Goal: Task Accomplishment & Management: Complete application form

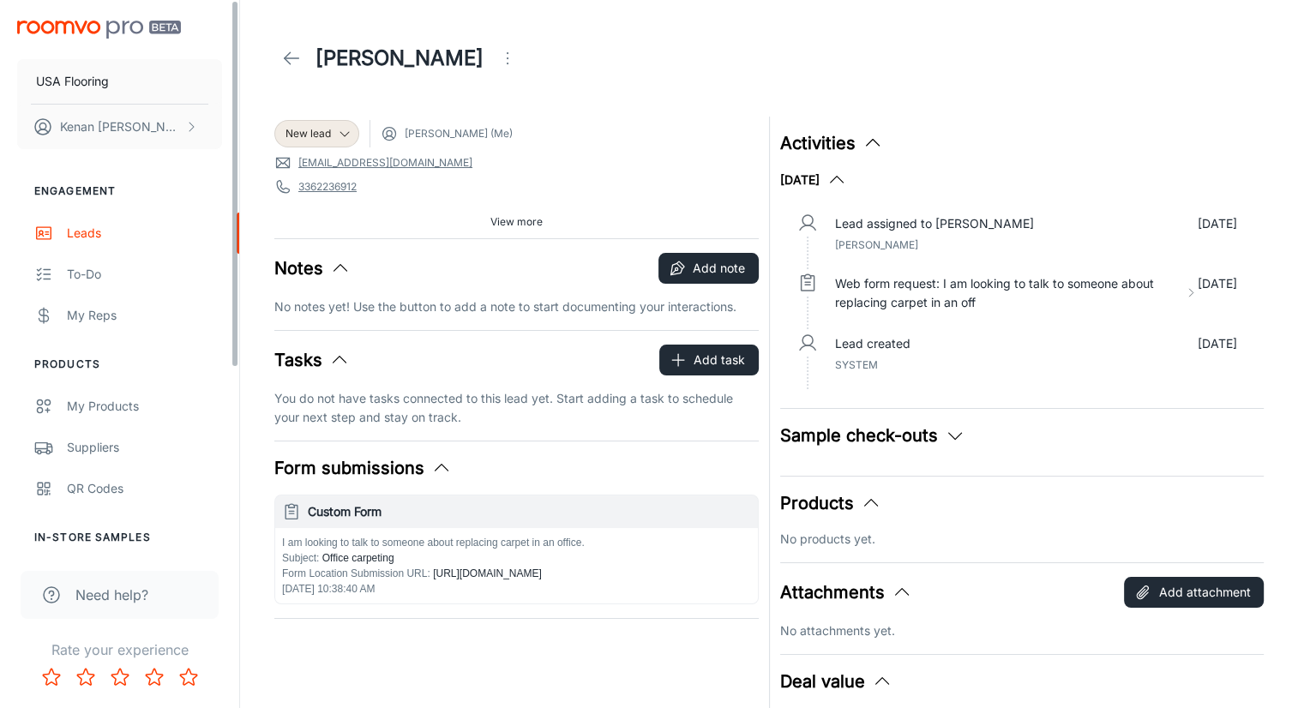
click at [278, 61] on link at bounding box center [291, 58] width 34 height 34
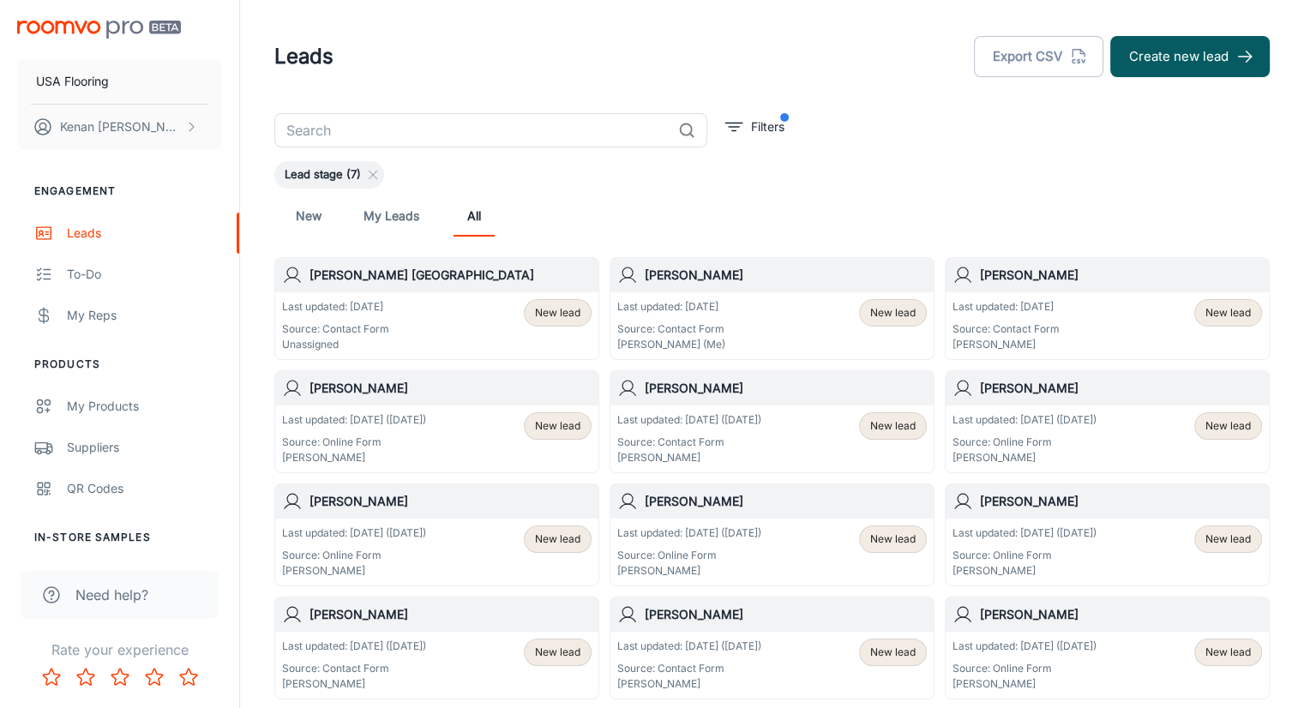
click at [626, 214] on div "New My Leads All" at bounding box center [772, 216] width 968 height 41
click at [424, 304] on div "Last updated: [DATE] Source: Contact Form Unassigned New lead" at bounding box center [437, 325] width 310 height 53
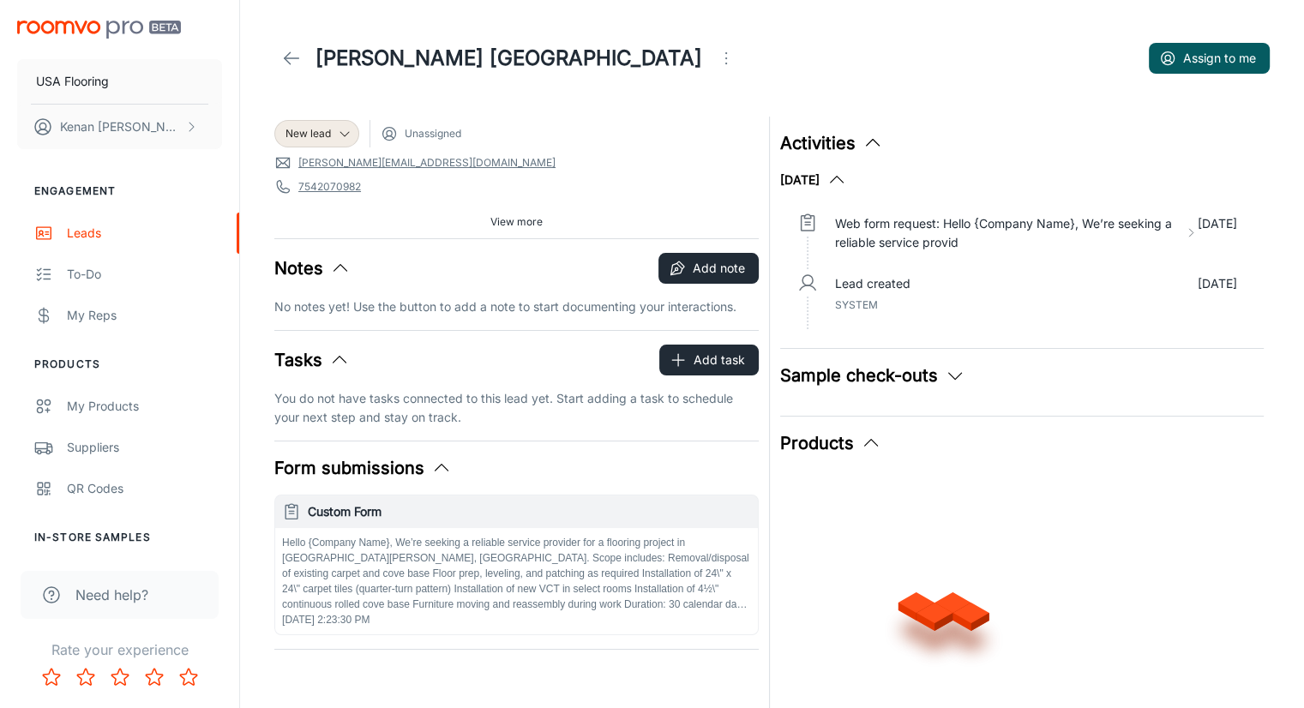
click at [716, 62] on icon "Open menu" at bounding box center [726, 58] width 21 height 21
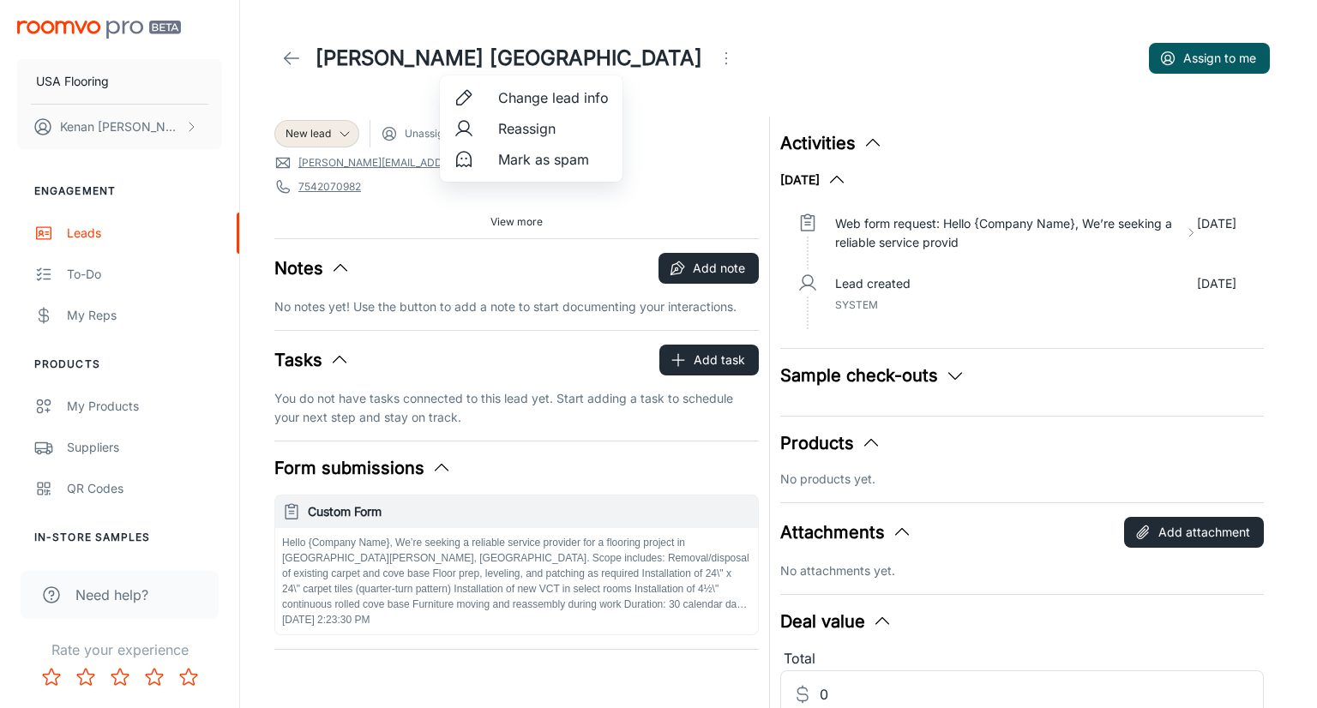
click at [549, 161] on span "Mark as spam" at bounding box center [553, 159] width 111 height 21
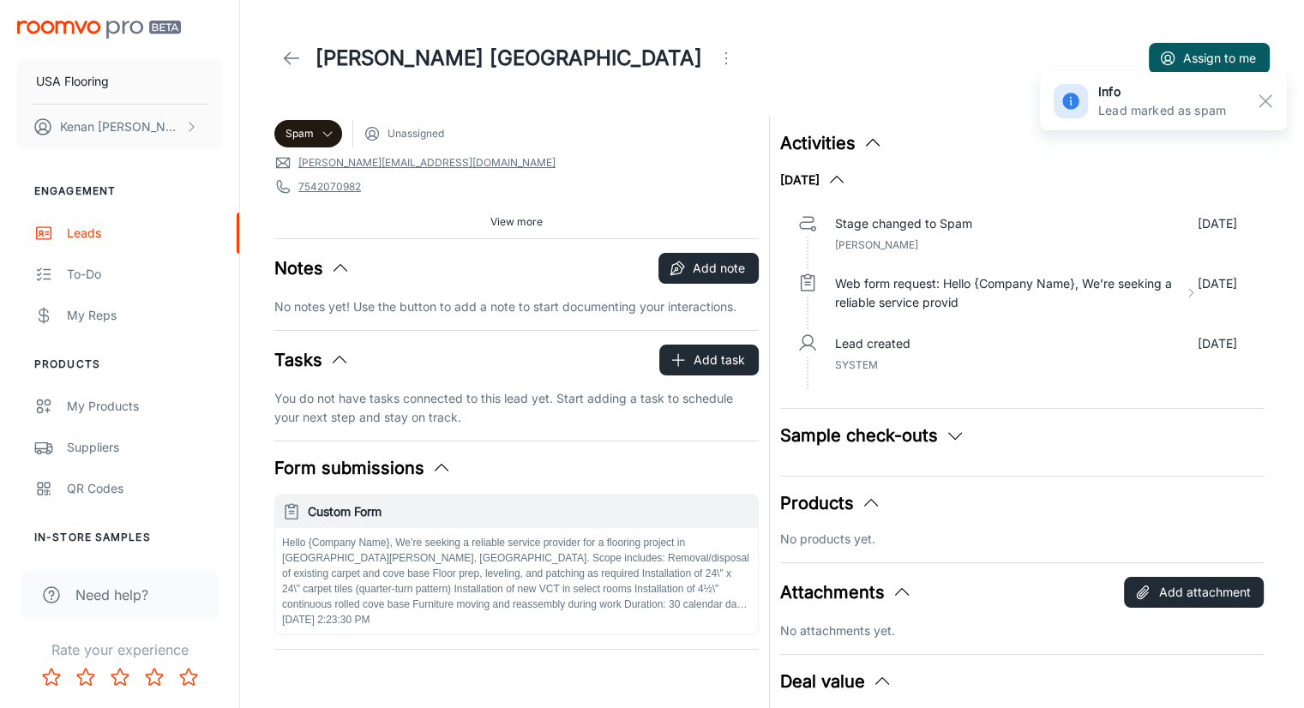
click at [549, 161] on span "[PERSON_NAME][EMAIL_ADDRESS][DOMAIN_NAME]" at bounding box center [516, 162] width 485 height 17
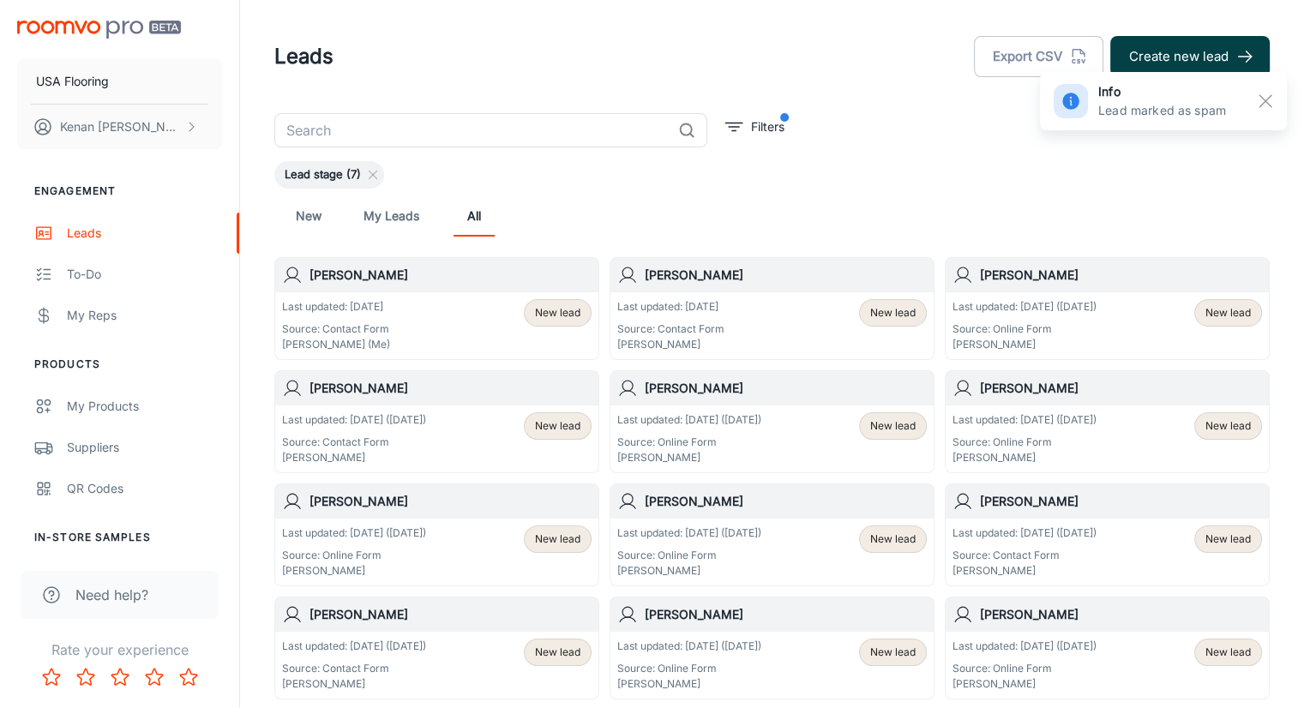
click at [1190, 51] on button "Create new lead" at bounding box center [1191, 56] width 160 height 41
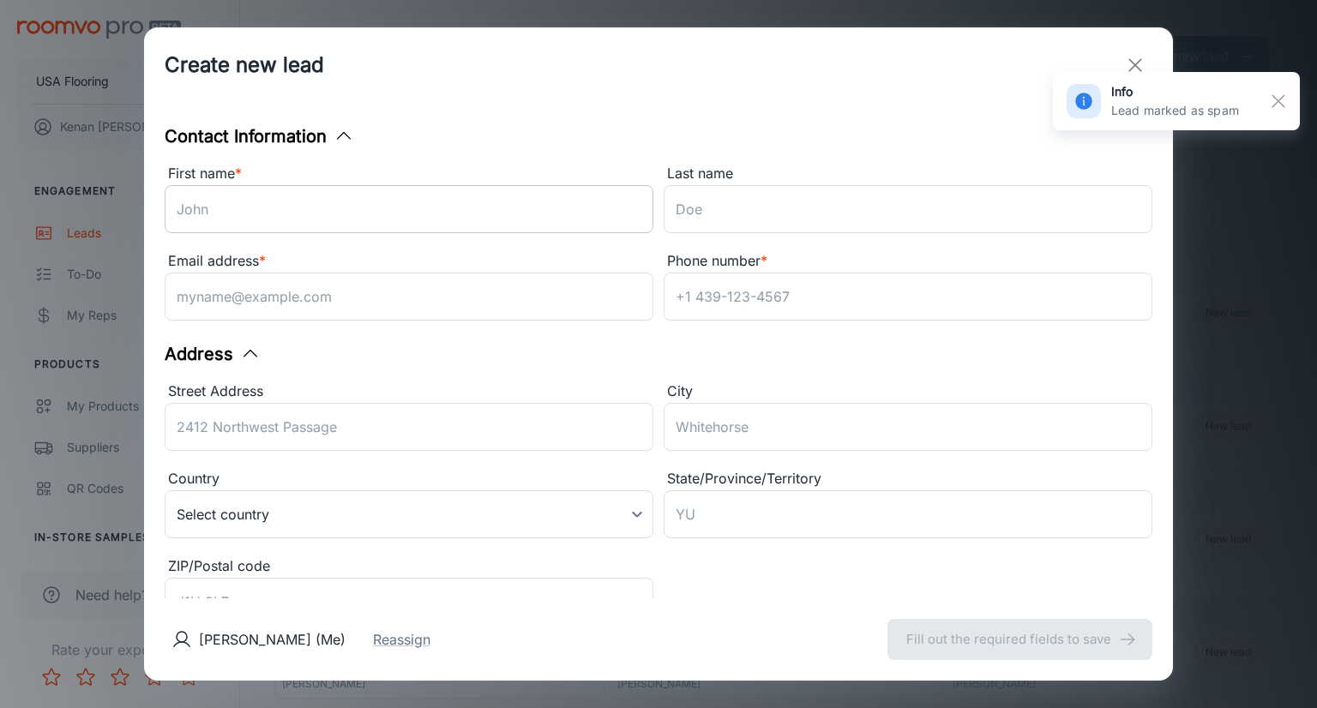
click at [360, 214] on input "First name *" at bounding box center [409, 209] width 489 height 48
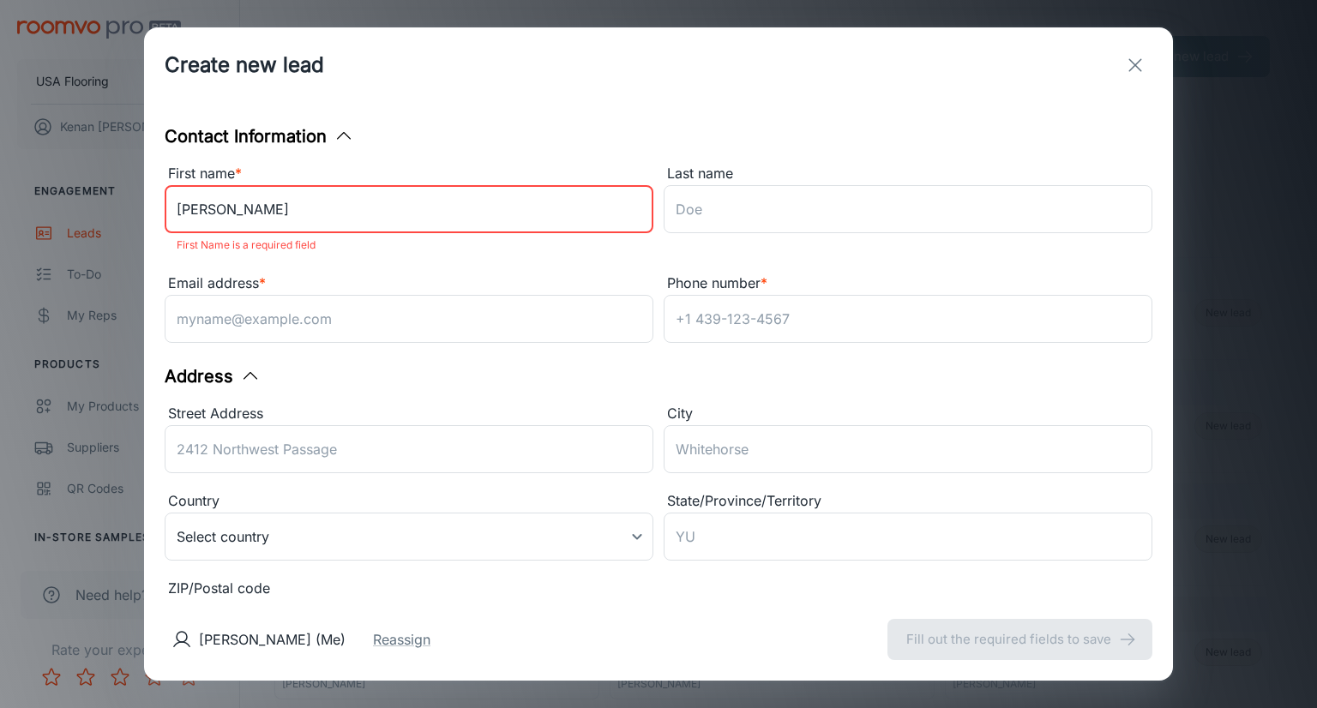
type input "[PERSON_NAME]"
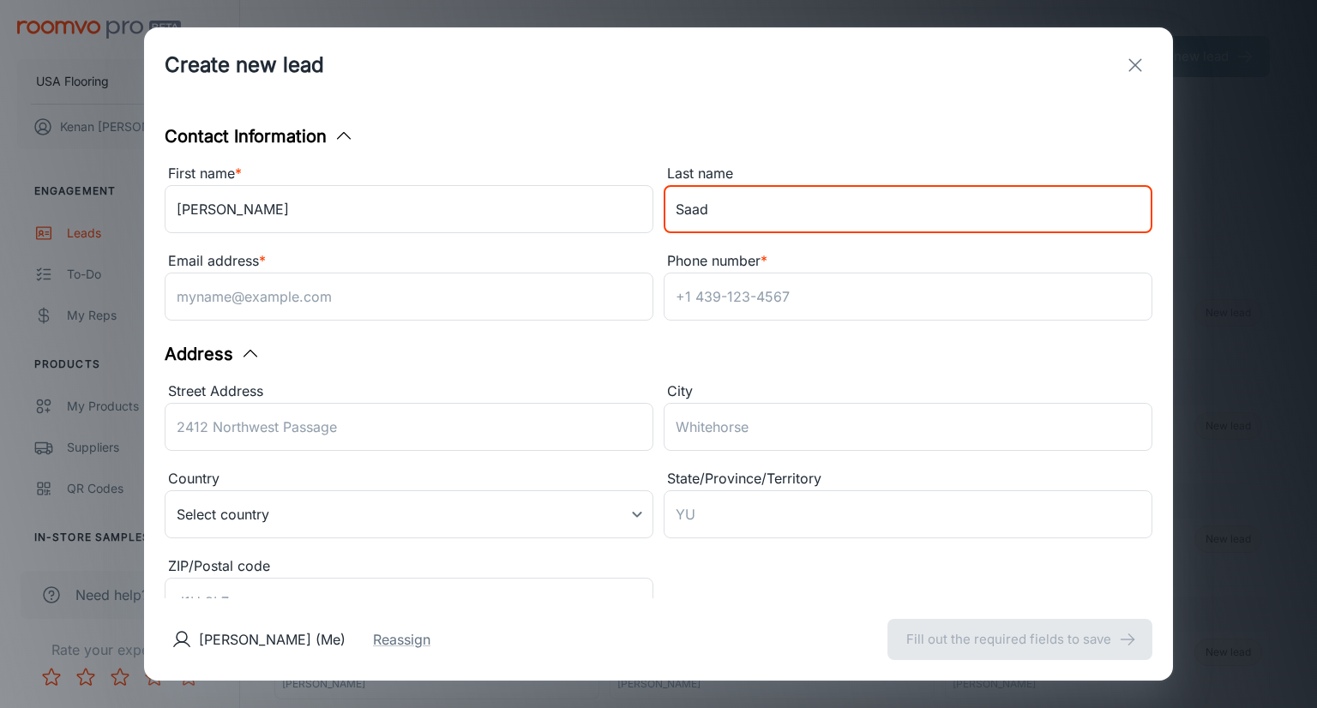
type input "Saad"
click at [256, 425] on input "Street Address" at bounding box center [409, 427] width 489 height 48
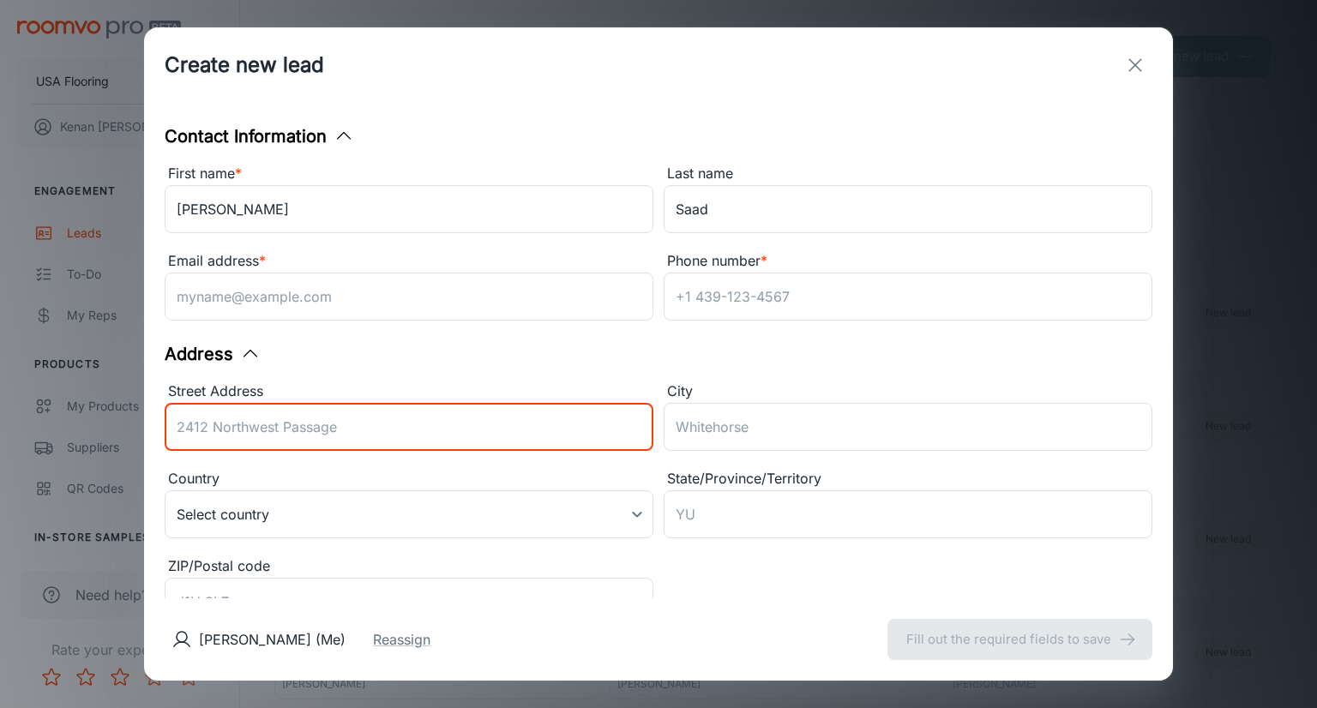
paste input "512 [PERSON_NAME] Dr"
type input "512 [PERSON_NAME] Dr"
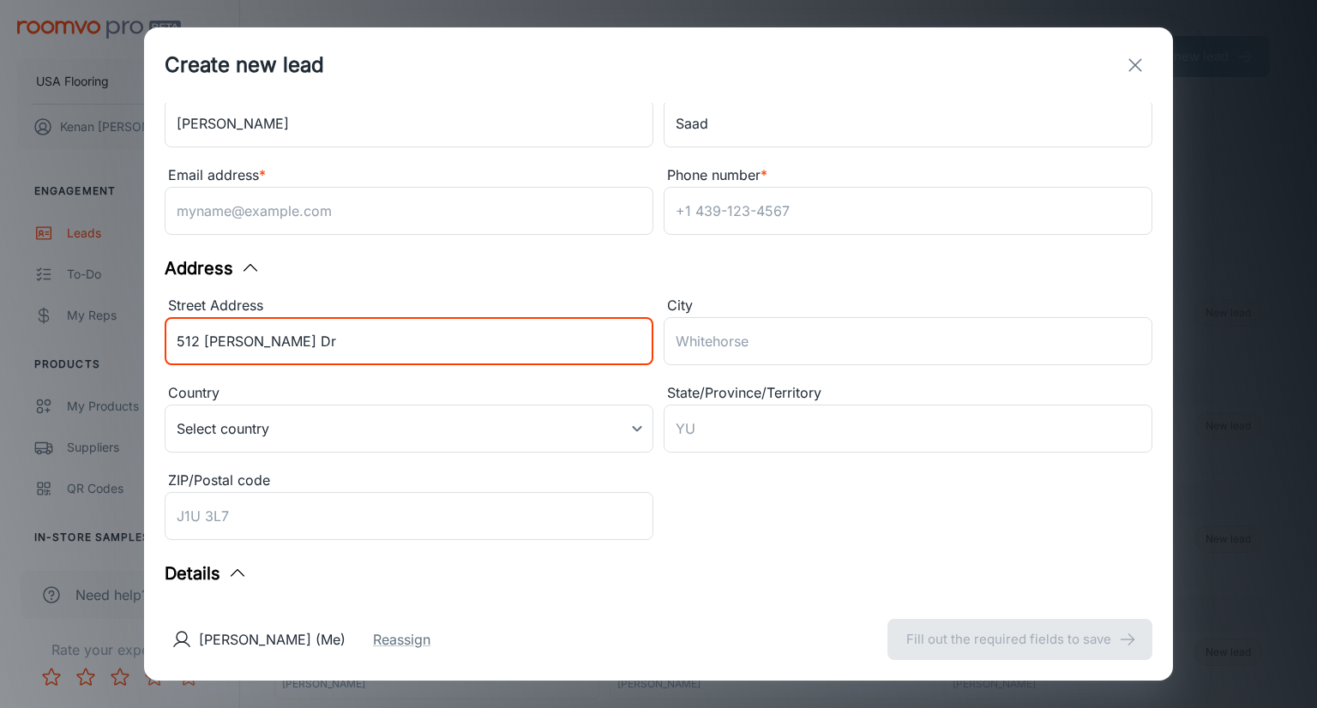
scroll to position [257, 0]
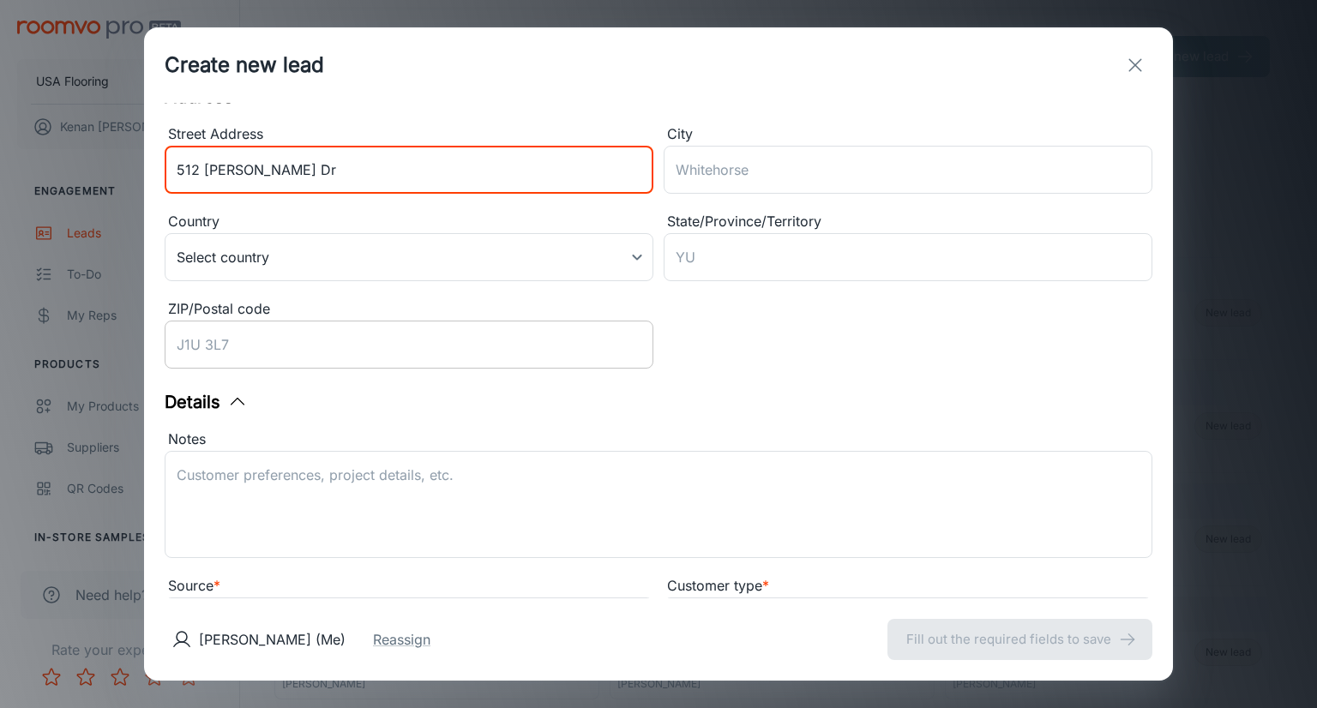
click at [301, 327] on input "ZIP/Postal code" at bounding box center [409, 345] width 489 height 48
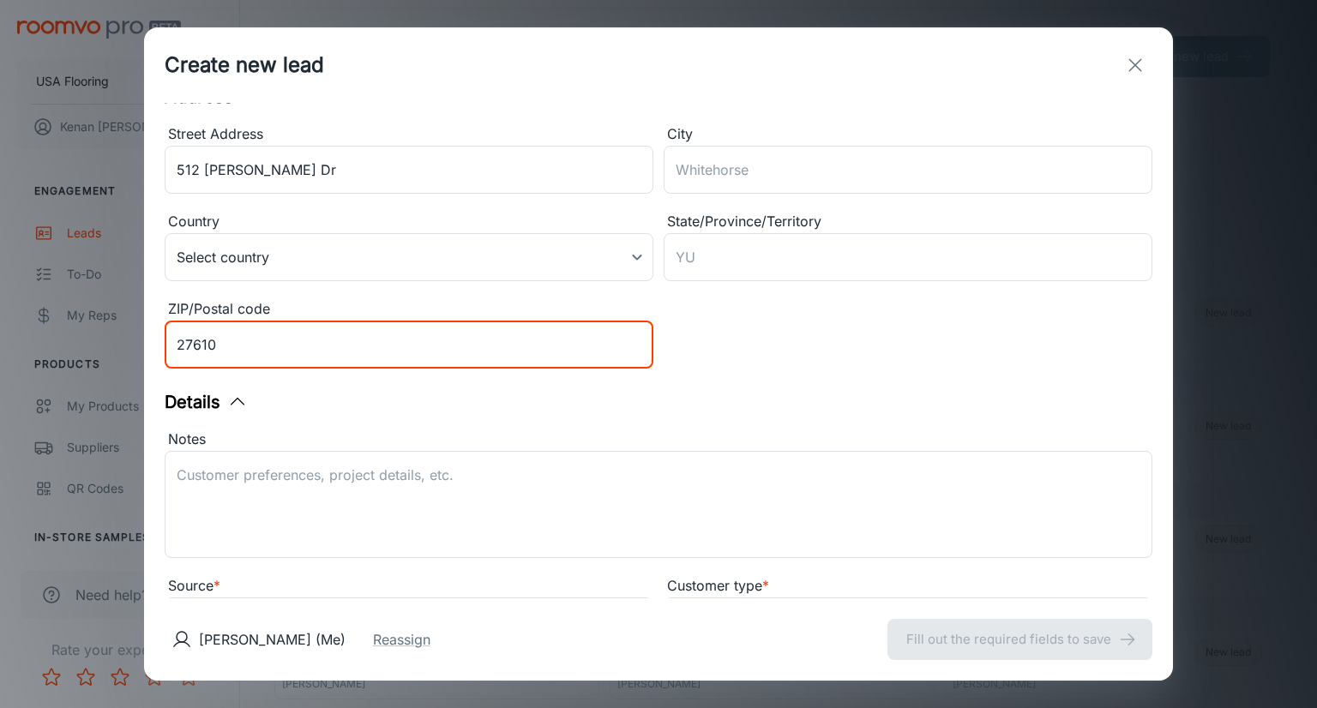
type input "27610"
click at [280, 443] on div "Notes" at bounding box center [659, 440] width 988 height 22
click at [280, 466] on textarea "Notes" at bounding box center [659, 505] width 964 height 79
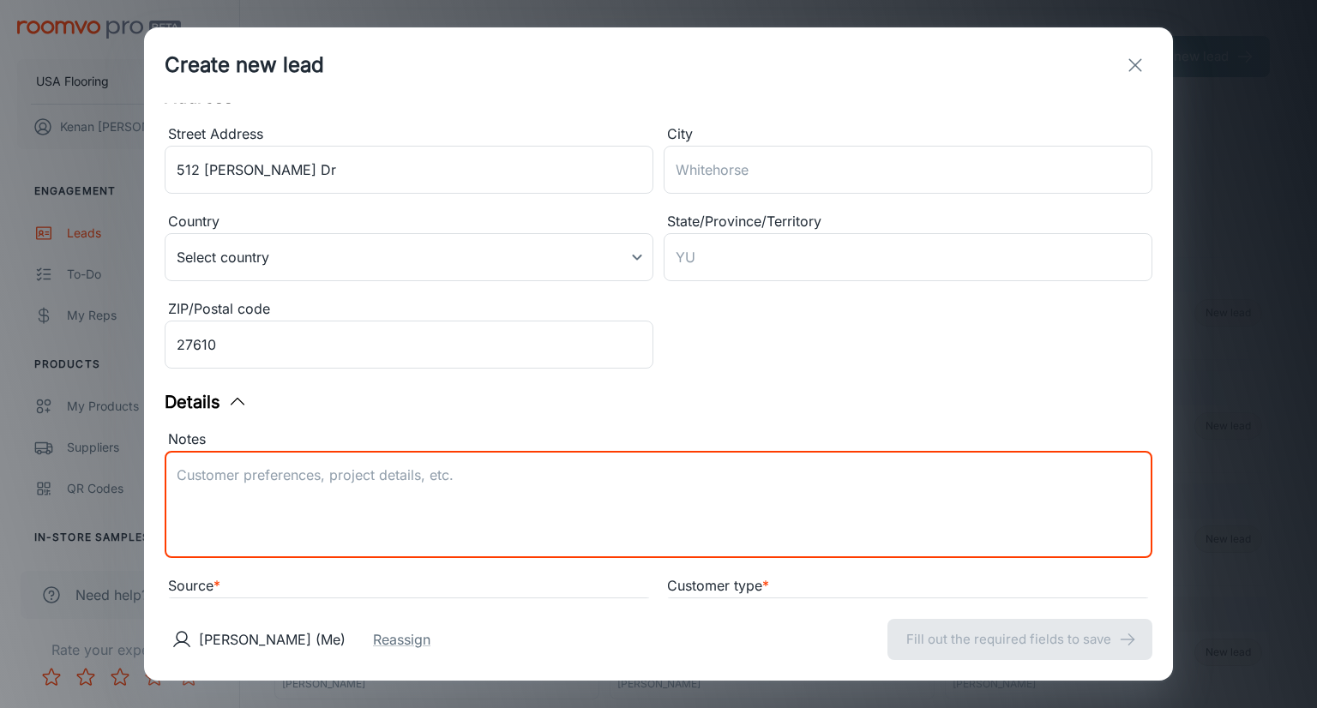
click at [285, 515] on textarea "Notes" at bounding box center [659, 505] width 964 height 79
paste textarea "Consumer Message: Samples purchased: PALADIN PLUS - FEATHER GREY 0278V_01178"
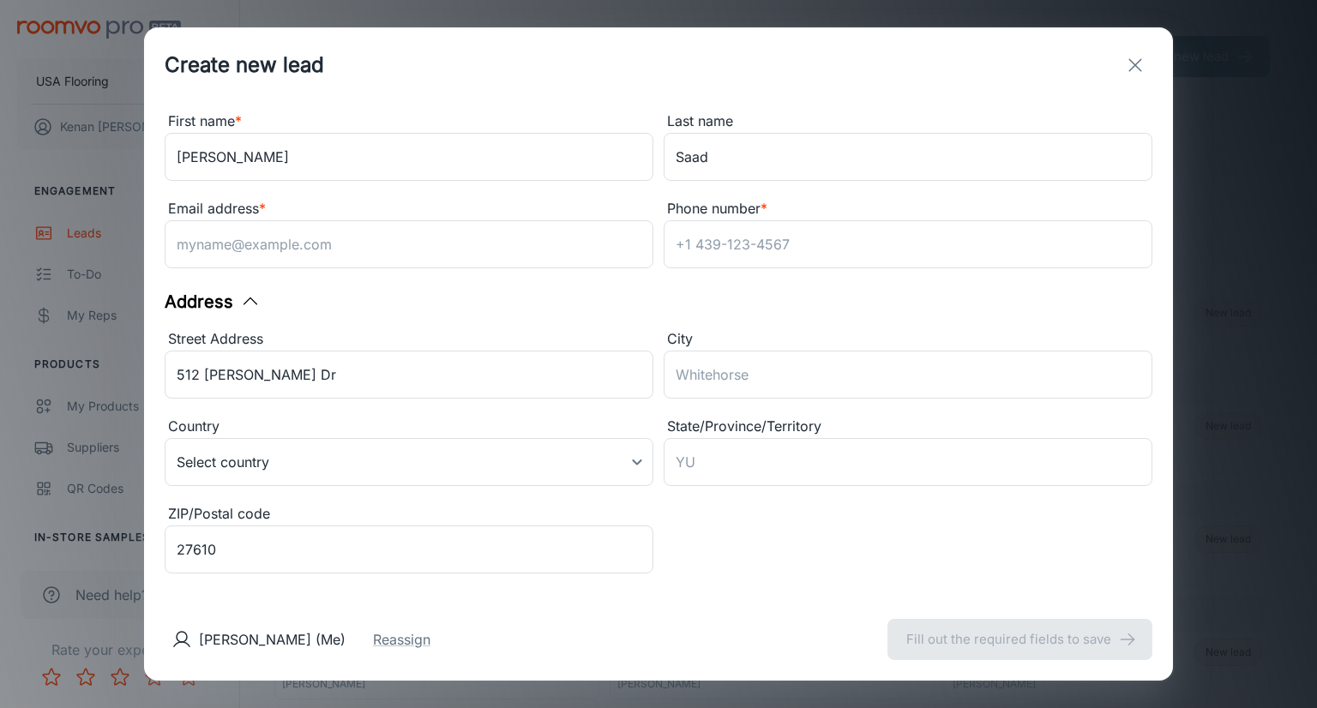
scroll to position [0, 0]
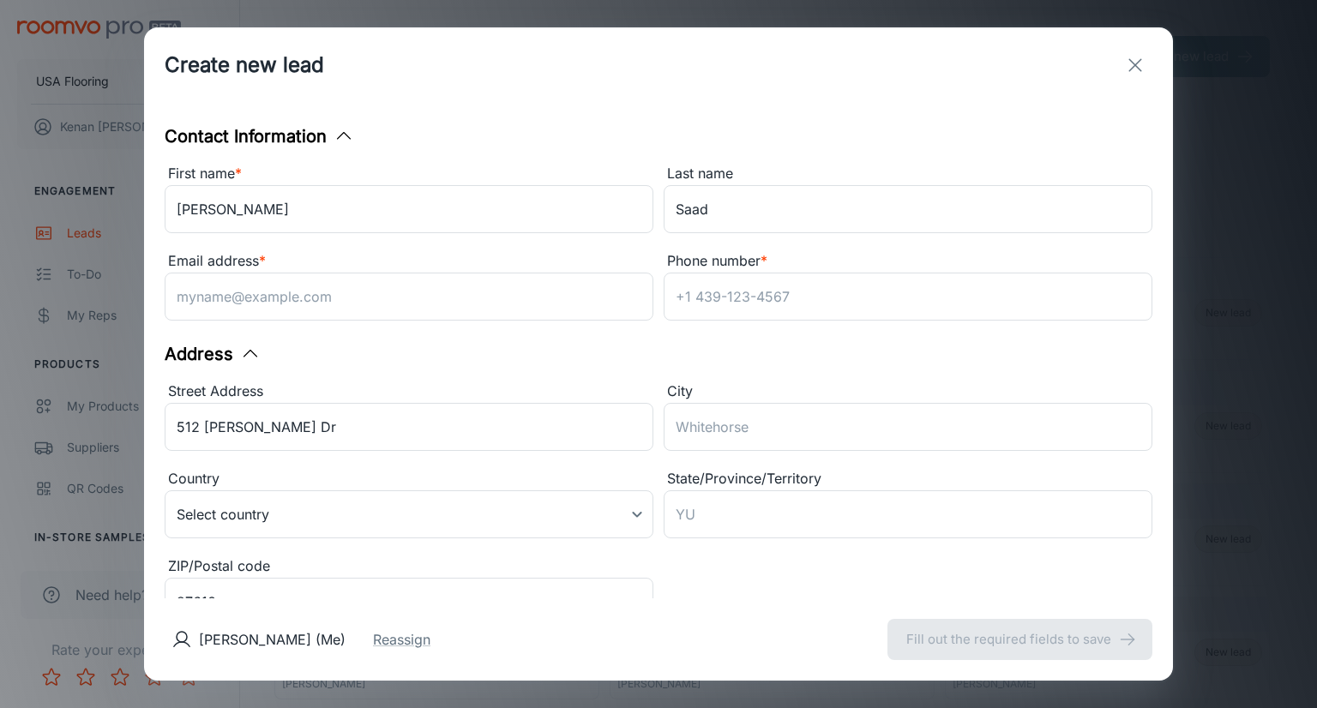
type textarea "Consumer Message: Samples purchased: PALADIN PLUS - FEATHER GREY 0278V_01178"
click at [712, 277] on input "Phone number *" at bounding box center [908, 297] width 489 height 48
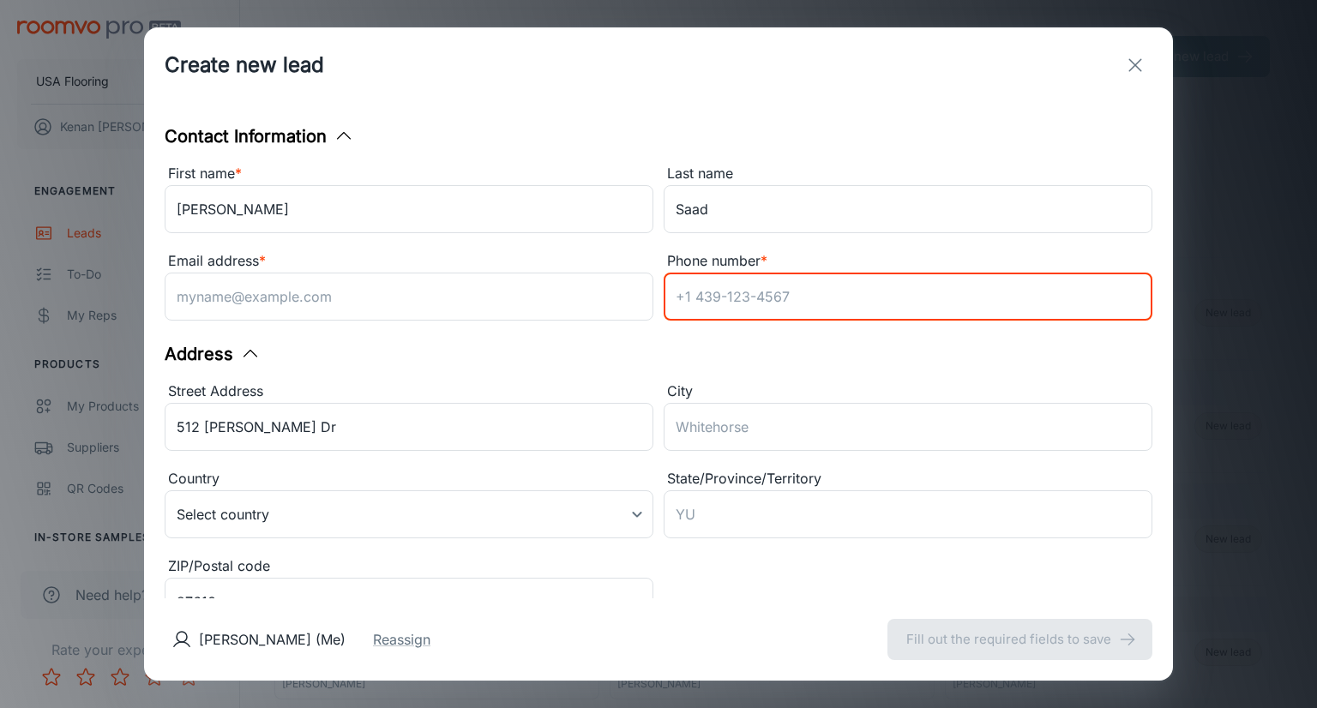
paste input "[EMAIL_ADDRESS][DOMAIN_NAME]"
type input "[EMAIL_ADDRESS][DOMAIN_NAME]"
click at [991, 640] on div "[PERSON_NAME] (Me) Reassign Fill out the required fields to save" at bounding box center [658, 640] width 1029 height 82
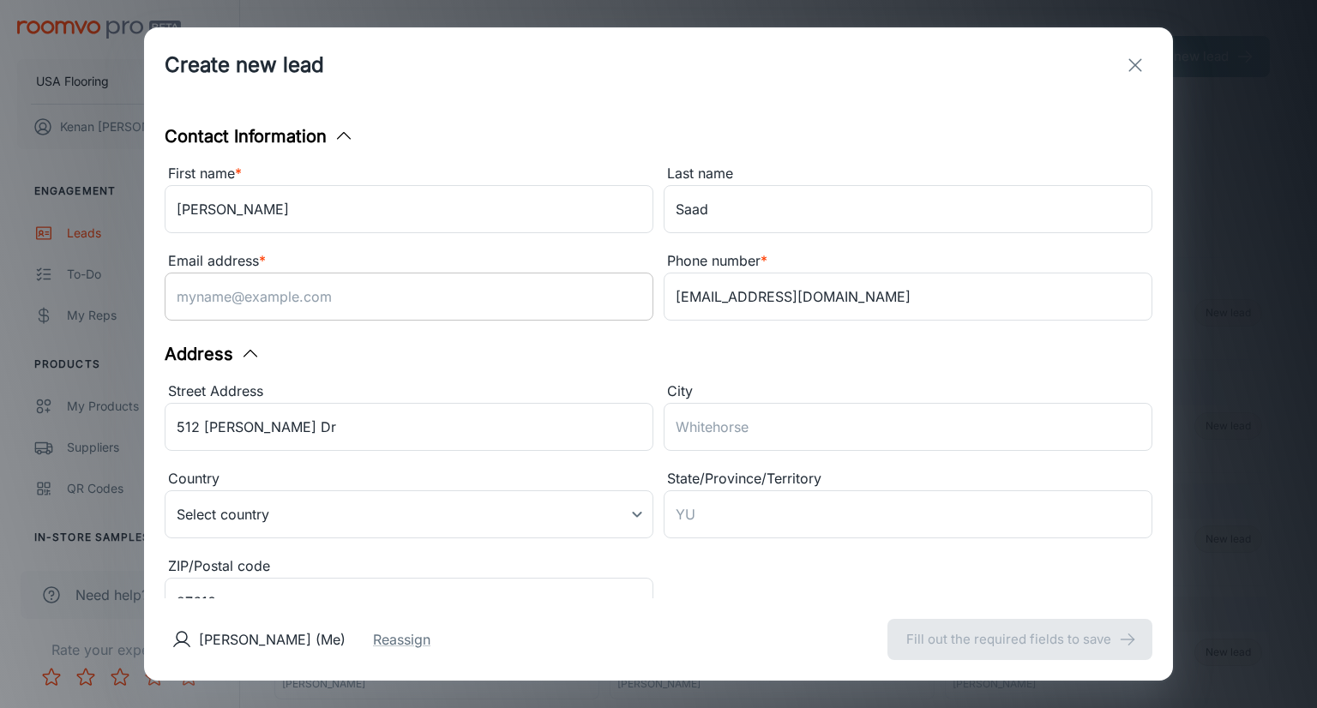
click at [286, 278] on input "Email address *" at bounding box center [409, 297] width 489 height 48
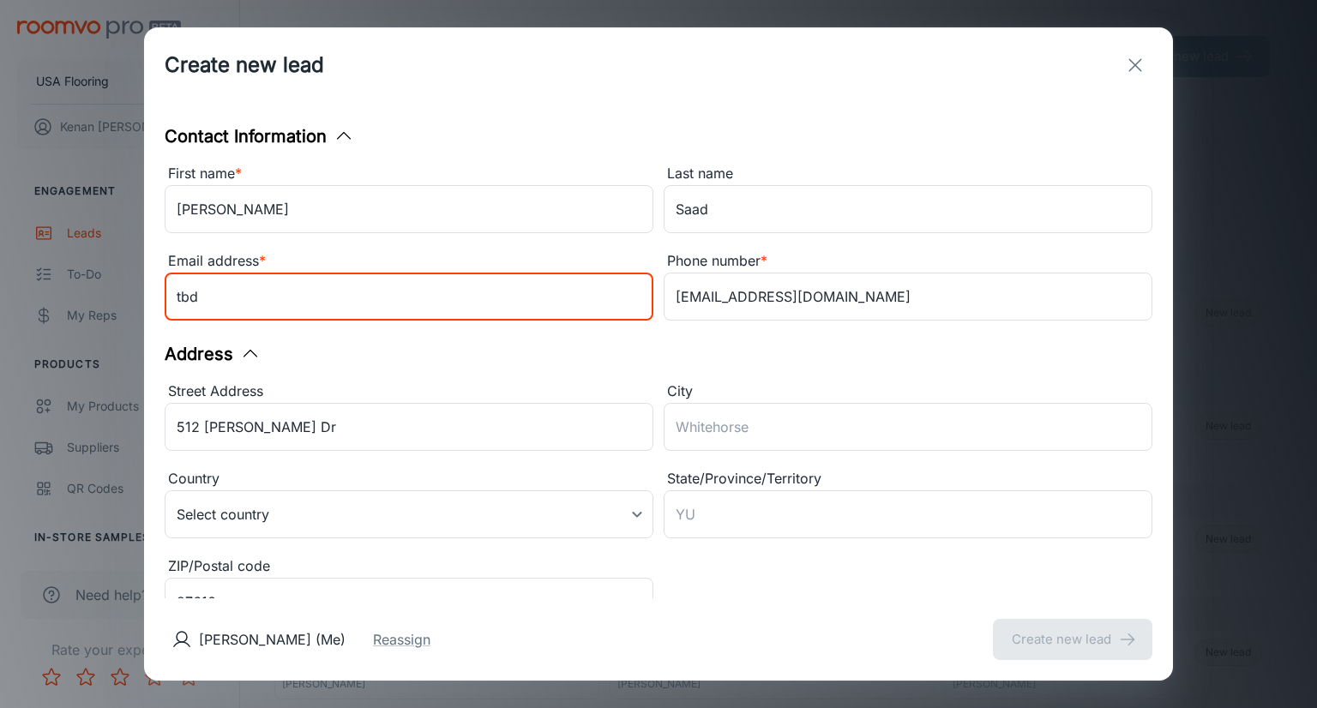
click at [1019, 630] on div "[PERSON_NAME] (Me) Reassign Create new lead" at bounding box center [658, 640] width 1029 height 82
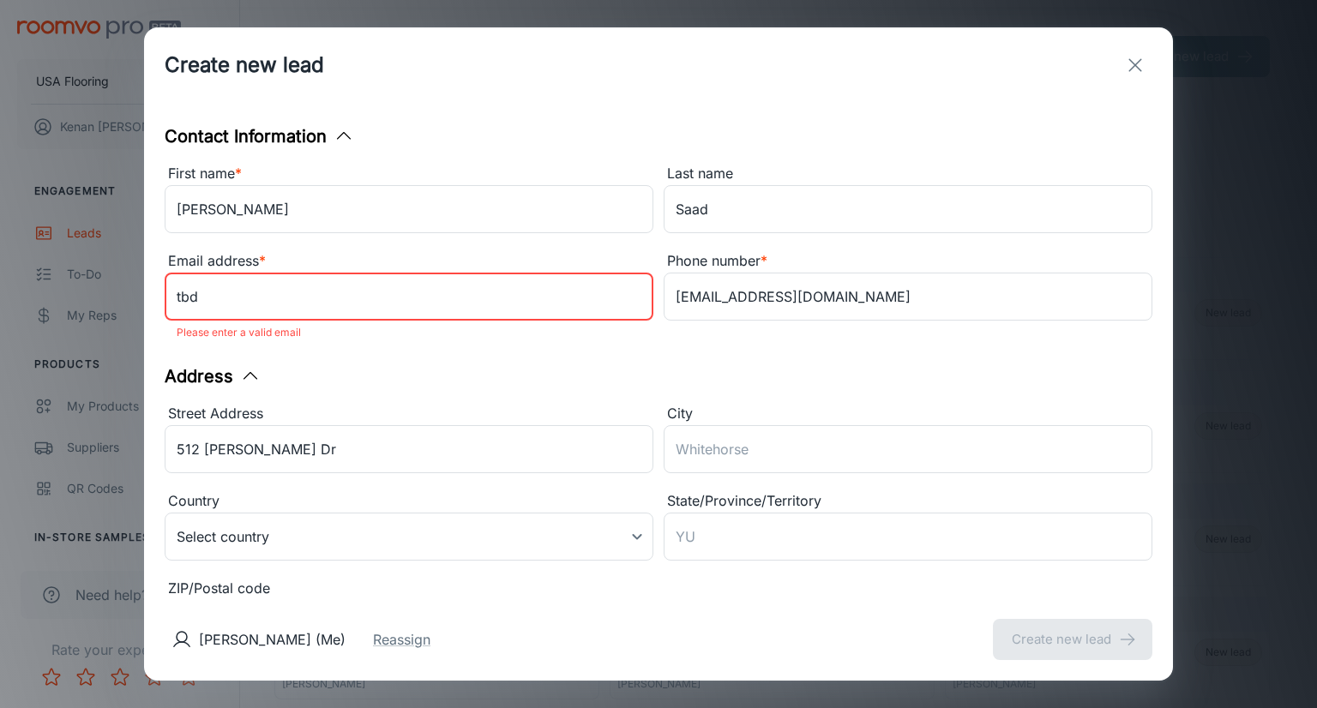
click at [315, 304] on input "tbd" at bounding box center [409, 297] width 489 height 48
drag, startPoint x: 315, startPoint y: 304, endPoint x: 83, endPoint y: 306, distance: 231.6
click at [83, 306] on div "Create new lead Contact Information First name * [PERSON_NAME] ​ Last name [PER…" at bounding box center [658, 354] width 1317 height 708
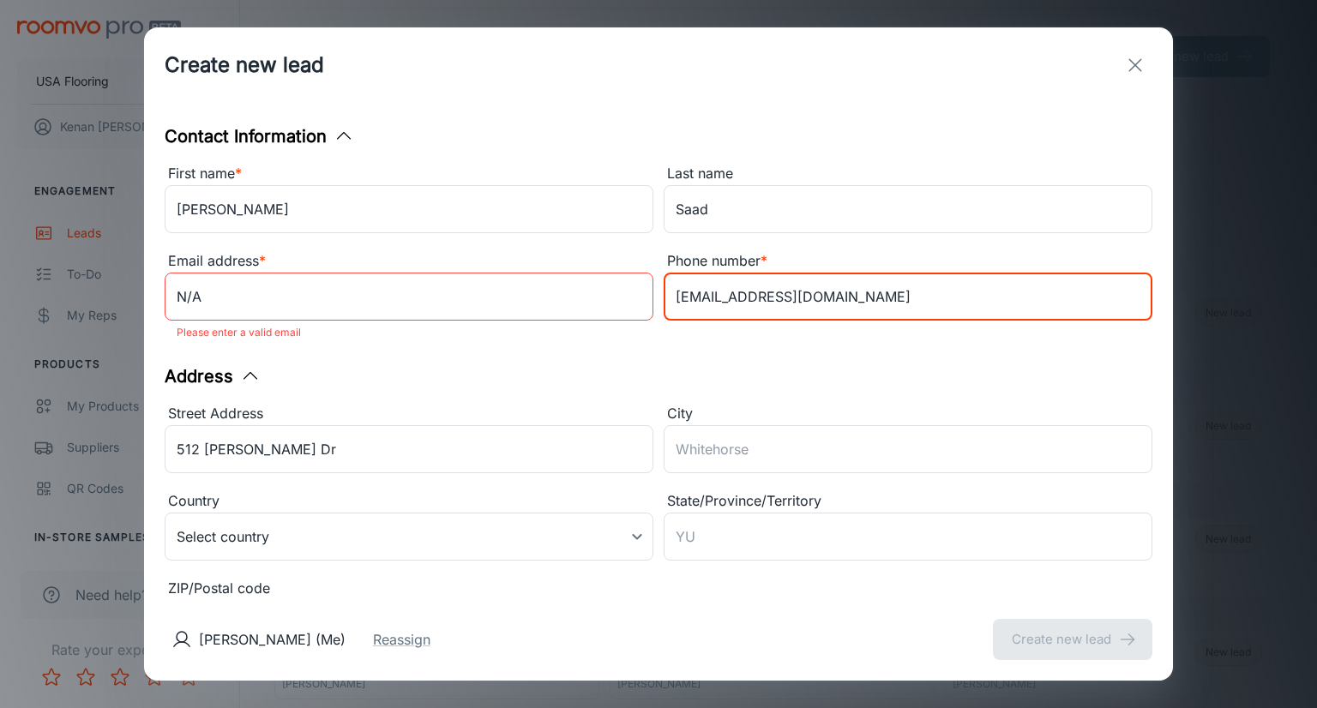
click at [449, 310] on input "N/A" at bounding box center [409, 297] width 489 height 48
drag, startPoint x: 920, startPoint y: 292, endPoint x: 619, endPoint y: 269, distance: 301.9
click at [618, 269] on div "First name * [PERSON_NAME] ​ Last name [PERSON_NAME] ​ Email address * N/A ​ Pl…" at bounding box center [653, 251] width 998 height 197
click at [325, 266] on div "Email address *" at bounding box center [409, 261] width 489 height 22
click at [325, 273] on input "N/A" at bounding box center [409, 297] width 489 height 48
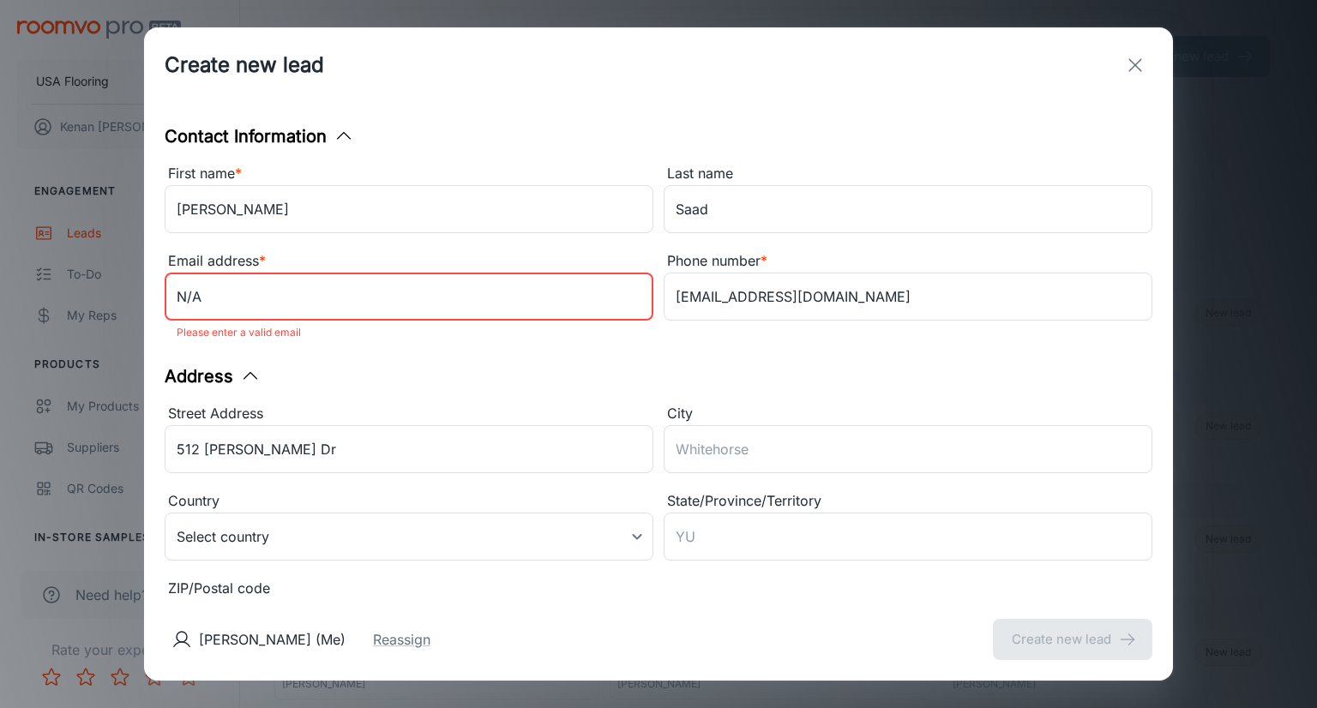
drag, startPoint x: 319, startPoint y: 291, endPoint x: 144, endPoint y: 304, distance: 175.4
click at [144, 304] on div "Contact Information First name * [PERSON_NAME] ​ Last name [PERSON_NAME] ​ Emai…" at bounding box center [658, 351] width 1029 height 496
paste input "[EMAIL_ADDRESS][DOMAIN_NAME]"
type input "[EMAIL_ADDRESS][DOMAIN_NAME]"
click at [869, 300] on input "[EMAIL_ADDRESS][DOMAIN_NAME]" at bounding box center [908, 297] width 489 height 48
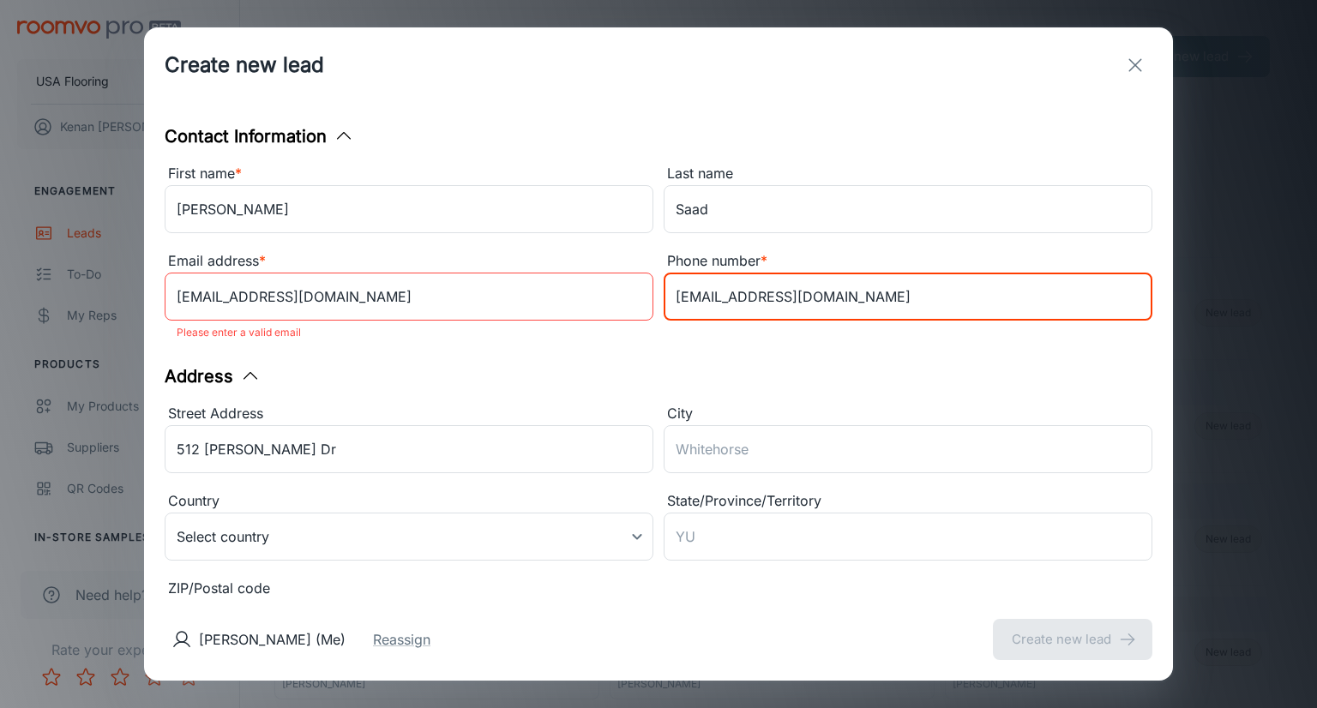
drag, startPoint x: 892, startPoint y: 294, endPoint x: 706, endPoint y: 292, distance: 186.1
click at [617, 289] on div "First name * [PERSON_NAME] ​ Last name [PERSON_NAME] ​ Email address * [PERSON_…" at bounding box center [653, 251] width 998 height 197
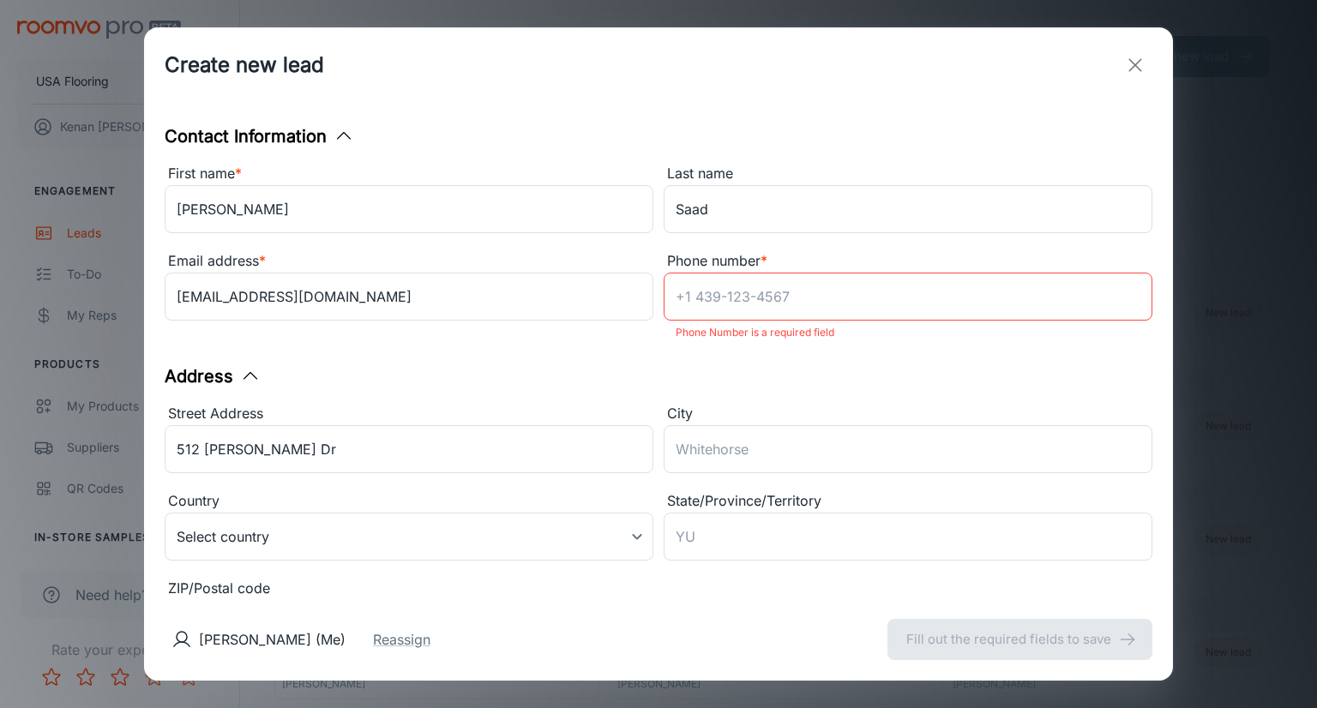
click at [748, 368] on div "Address Street Address [STREET_ADDRESS][PERSON_NAME] ​ Country Select country ​…" at bounding box center [659, 510] width 988 height 292
click at [756, 315] on input "Phone number *" at bounding box center [908, 297] width 489 height 48
click at [611, 391] on div "Address Street Address [STREET_ADDRESS][PERSON_NAME] ​ Country Select country ​…" at bounding box center [659, 510] width 988 height 292
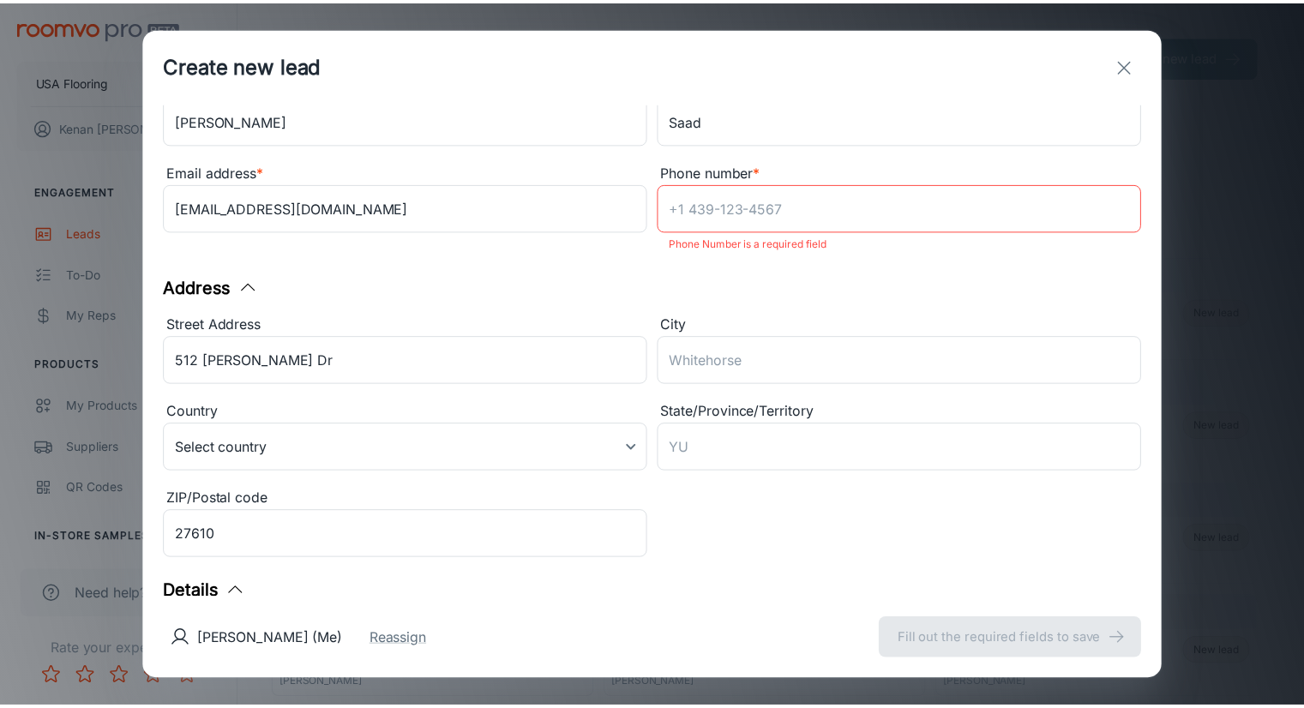
scroll to position [86, 0]
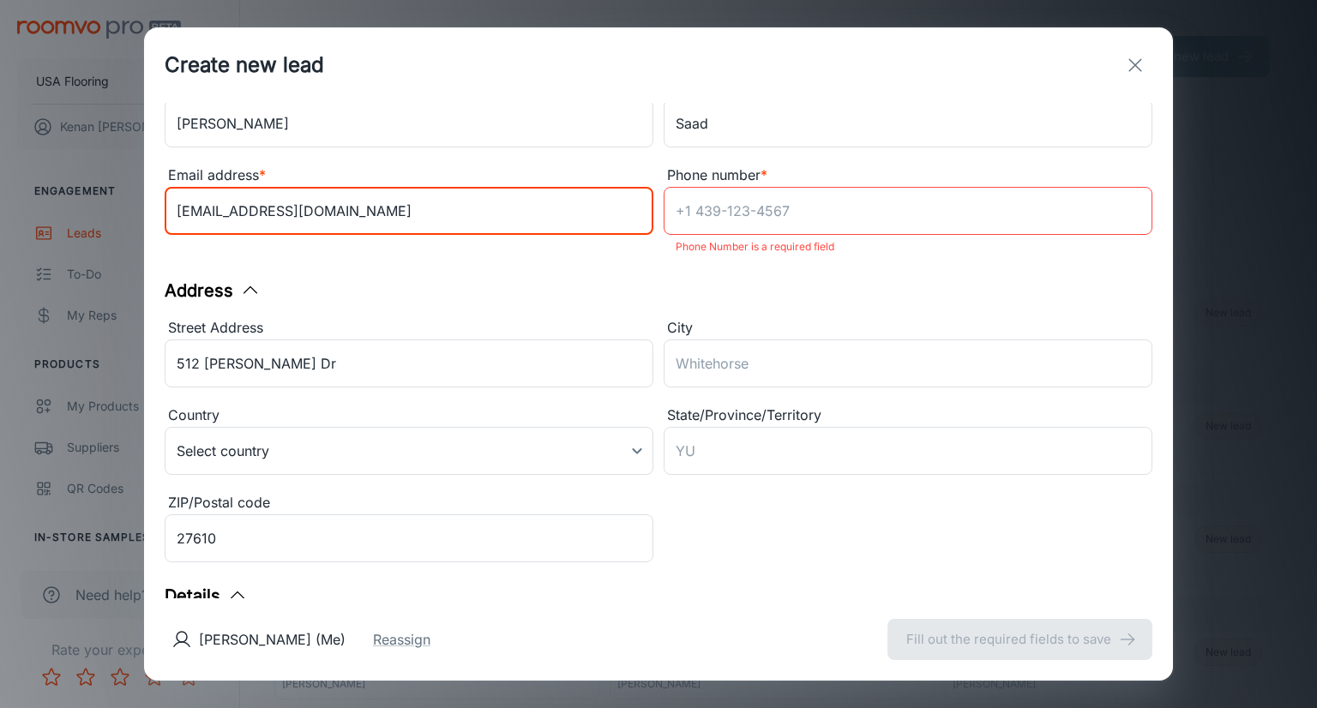
drag, startPoint x: 398, startPoint y: 215, endPoint x: 188, endPoint y: 222, distance: 210.2
click at [123, 218] on div "Create new lead Contact Information First name * [PERSON_NAME] ​ Last name [PER…" at bounding box center [658, 354] width 1317 height 708
click at [748, 195] on input "Phone number *" at bounding box center [908, 211] width 489 height 48
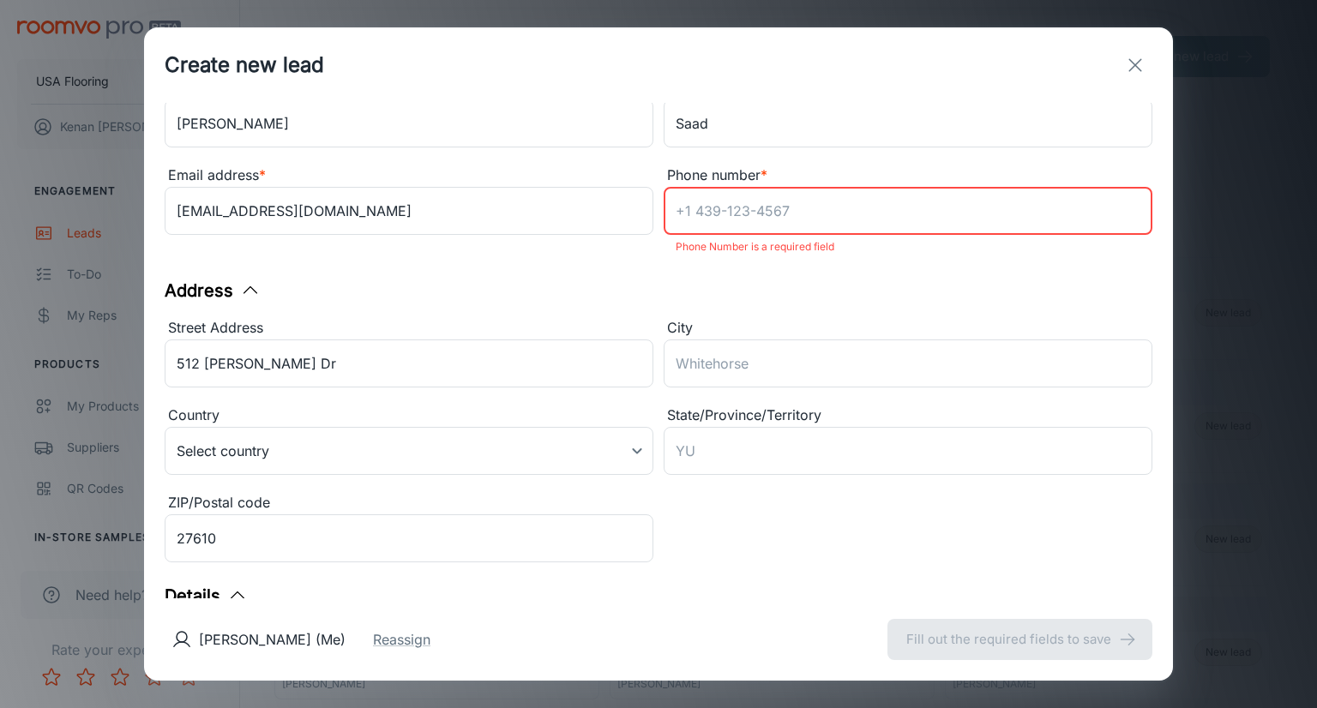
paste input "[EMAIL_ADDRESS][DOMAIN_NAME]"
type input "[EMAIL_ADDRESS][DOMAIN_NAME]"
click at [948, 307] on div "City ​" at bounding box center [902, 350] width 499 height 87
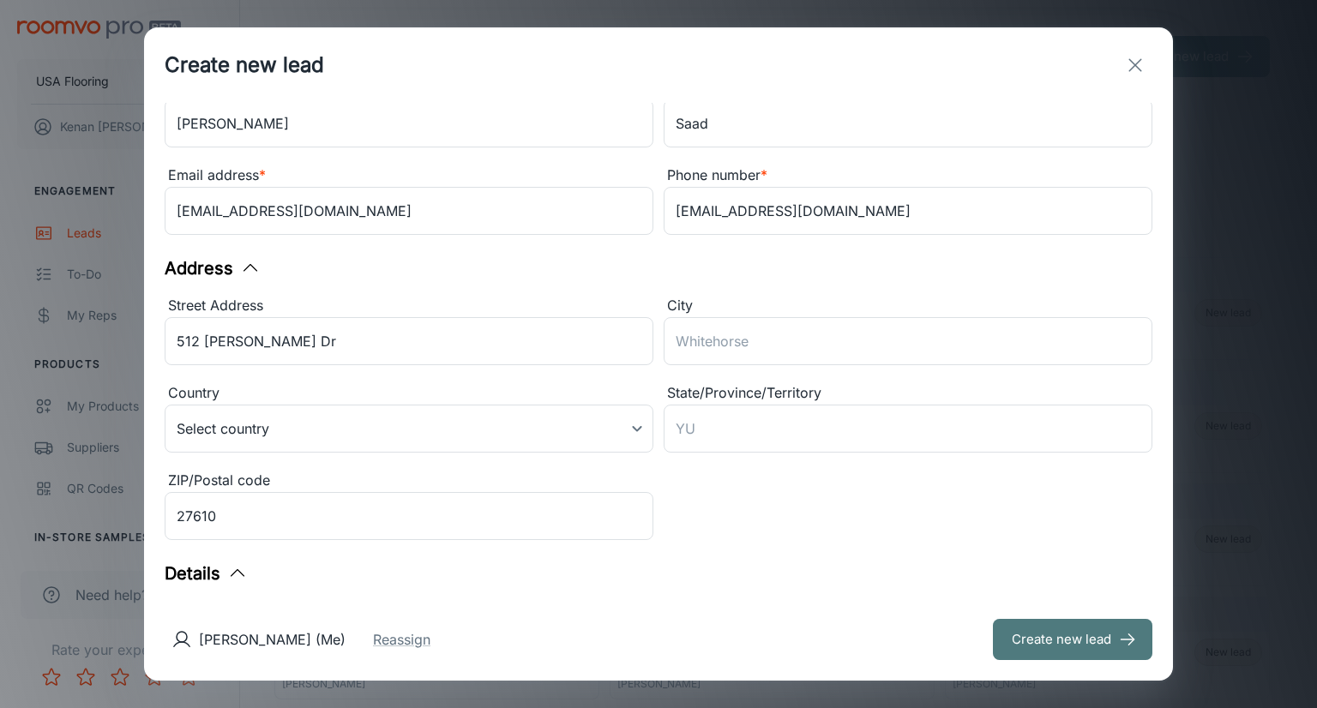
click at [1095, 656] on button "Create new lead" at bounding box center [1073, 639] width 160 height 41
